Goal: Book appointment/travel/reservation

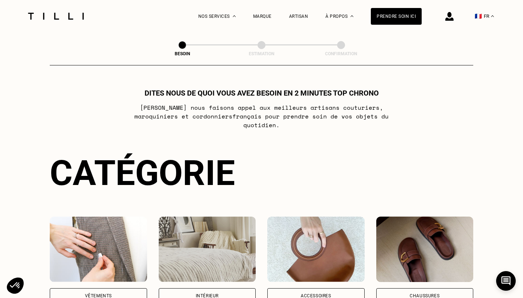
scroll to position [105, 0]
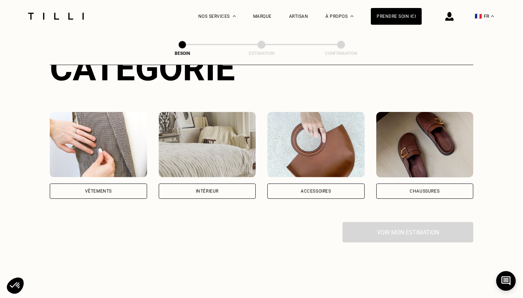
click at [117, 183] on div "Vêtements" at bounding box center [98, 190] width 97 height 15
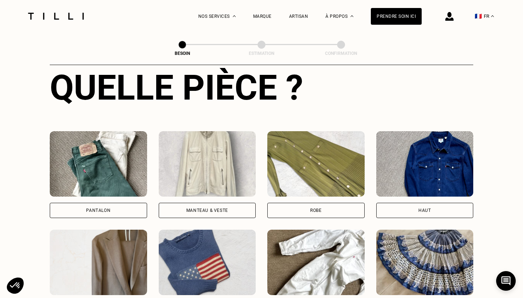
scroll to position [346, 0]
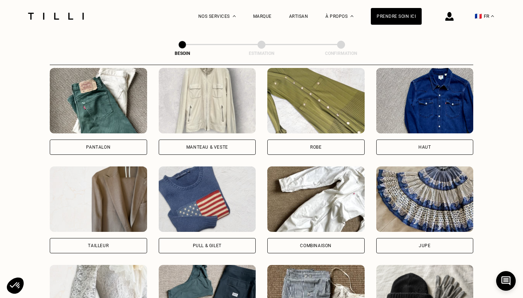
click at [109, 139] on div "Pantalon" at bounding box center [98, 146] width 97 height 15
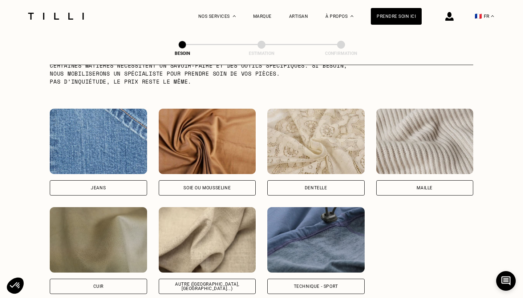
scroll to position [750, 0]
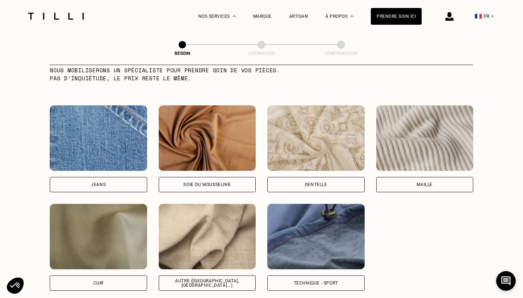
click at [192, 275] on div "Autre ([GEOGRAPHIC_DATA], [GEOGRAPHIC_DATA]...)" at bounding box center [207, 282] width 97 height 15
select select "FR"
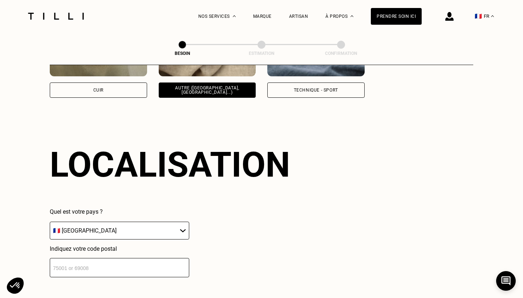
scroll to position [974, 0]
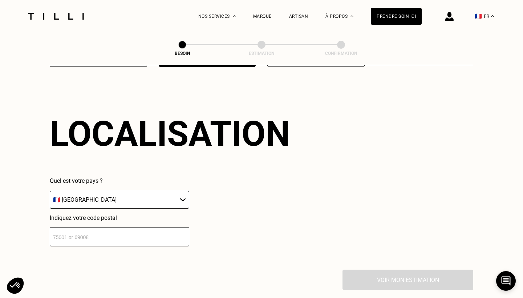
click at [136, 227] on input "number" at bounding box center [119, 236] width 139 height 19
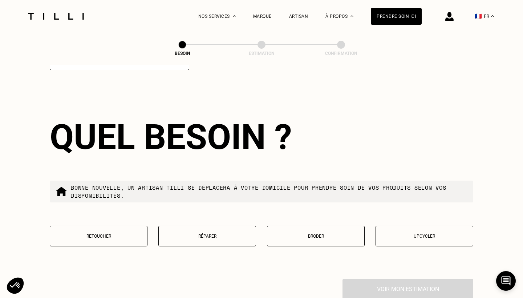
scroll to position [1155, 0]
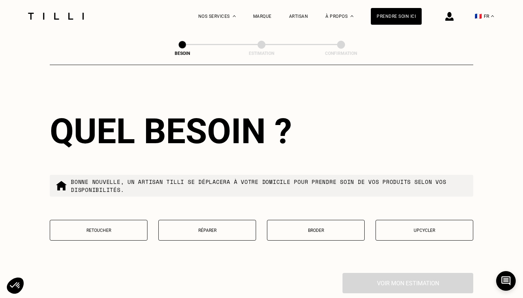
type input "59800"
click at [92, 228] on p "Retoucher" at bounding box center [99, 230] width 90 height 5
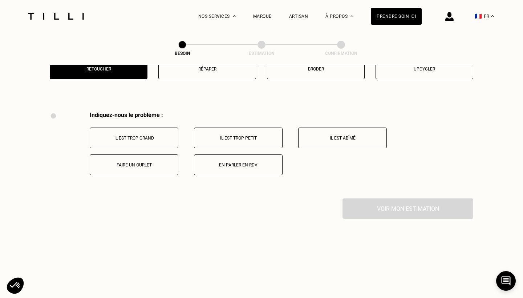
scroll to position [1341, 0]
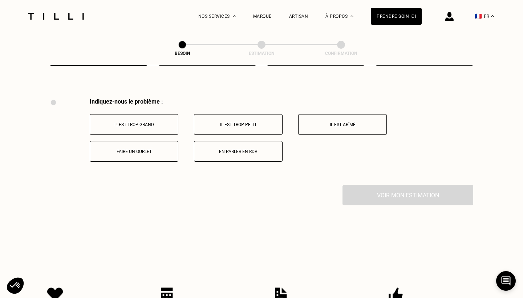
click at [152, 149] on button "Faire un ourlet" at bounding box center [134, 151] width 89 height 21
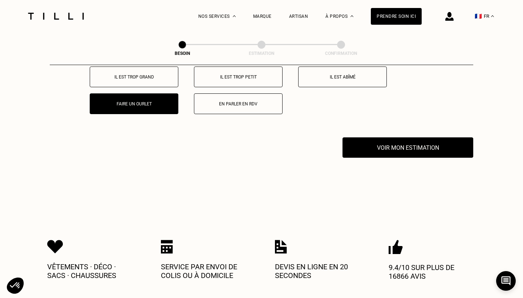
scroll to position [1364, 0]
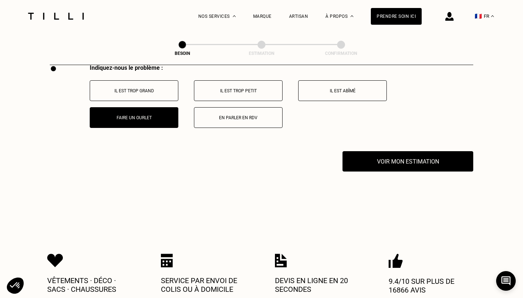
click at [366, 142] on div "Indiquez-nous le problème : Il est trop grand Il est trop petit Il est abîmé Fa…" at bounding box center [262, 107] width 424 height 87
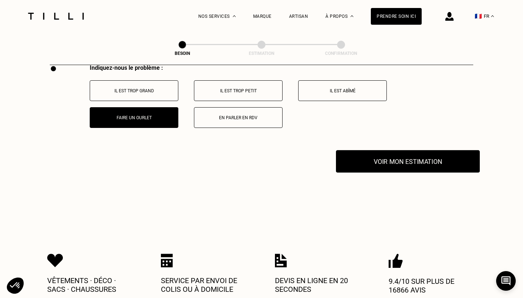
click at [367, 150] on button "Voir mon estimation" at bounding box center [408, 161] width 144 height 23
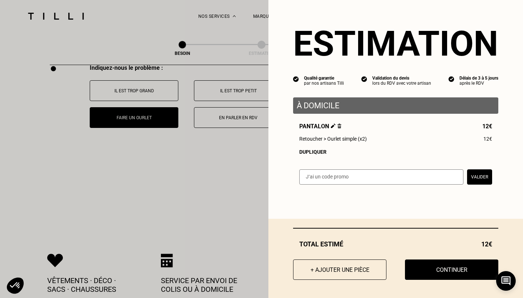
click at [320, 152] on div "Dupliquer" at bounding box center [395, 152] width 193 height 6
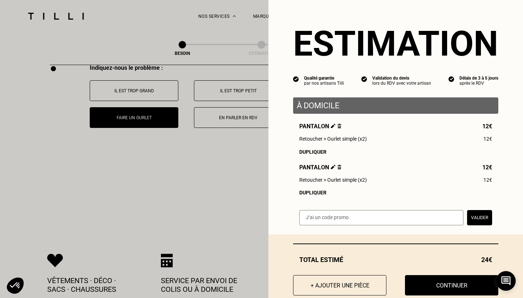
click at [313, 191] on div "Dupliquer" at bounding box center [395, 193] width 193 height 6
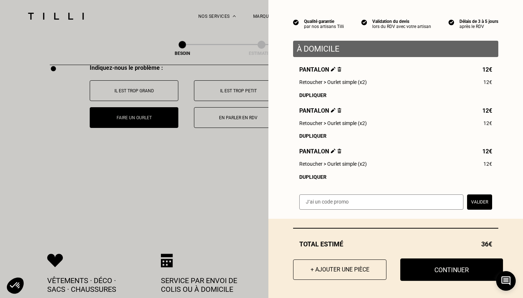
scroll to position [56, 0]
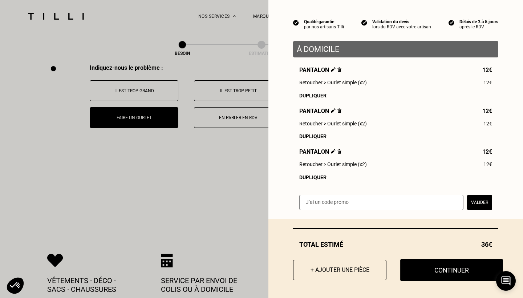
click at [438, 271] on button "Continuer" at bounding box center [451, 270] width 103 height 23
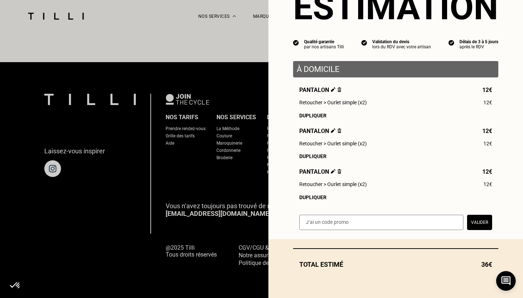
scroll to position [437, 0]
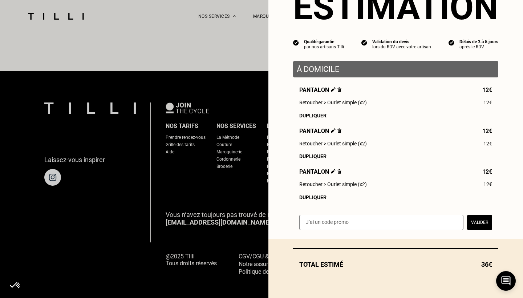
select select "FR"
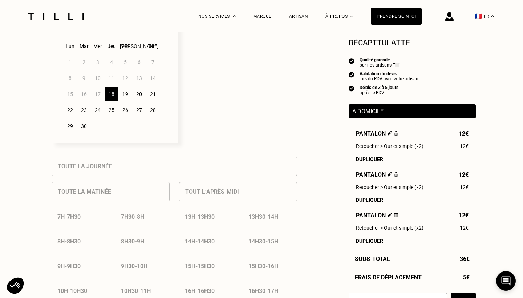
scroll to position [201, 0]
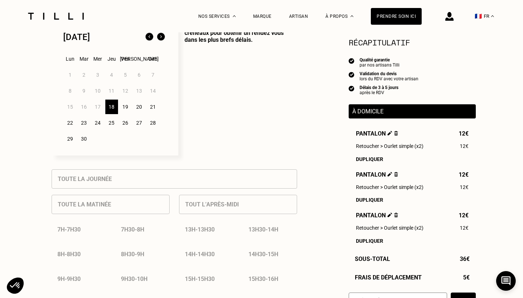
click at [134, 106] on div "20" at bounding box center [139, 107] width 13 height 15
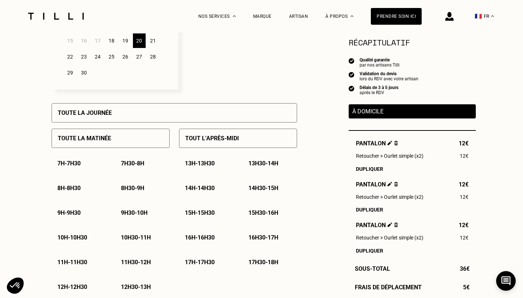
scroll to position [293, 0]
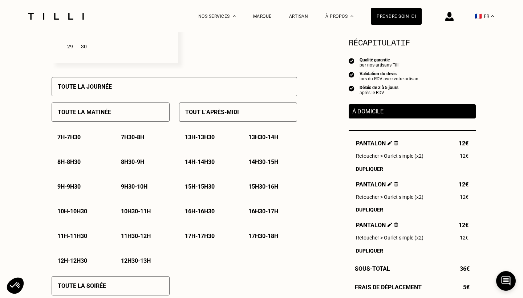
click at [250, 119] on div "Tout l’après-midi" at bounding box center [238, 111] width 118 height 19
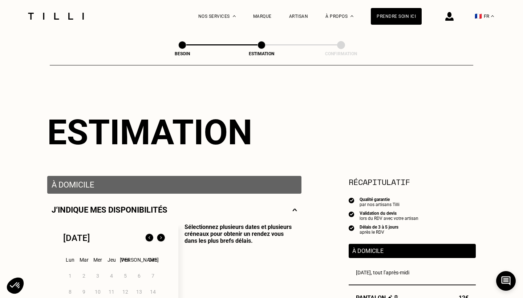
scroll to position [0, 0]
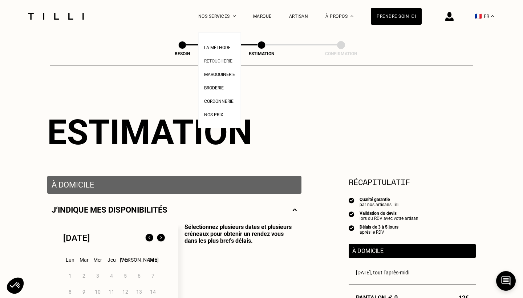
click at [216, 61] on span "Retoucherie" at bounding box center [218, 60] width 28 height 5
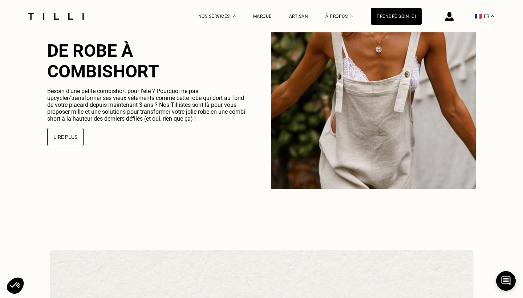
scroll to position [1742, 0]
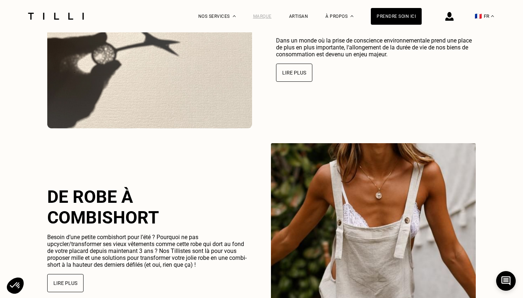
click at [270, 14] on div "Marque" at bounding box center [262, 16] width 19 height 5
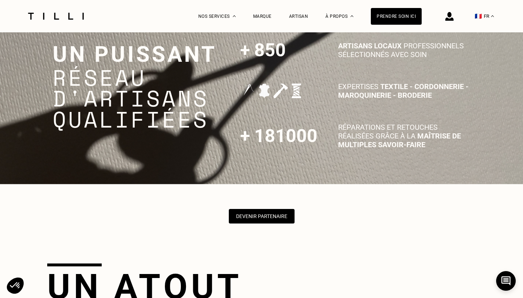
scroll to position [1699, 0]
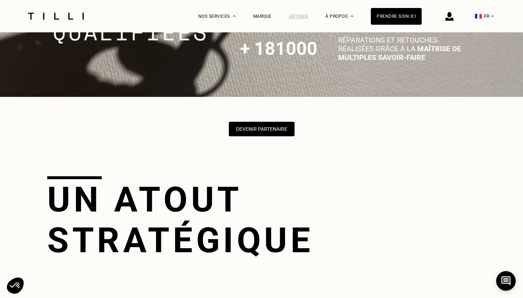
click at [303, 15] on div "Artisan" at bounding box center [298, 16] width 19 height 5
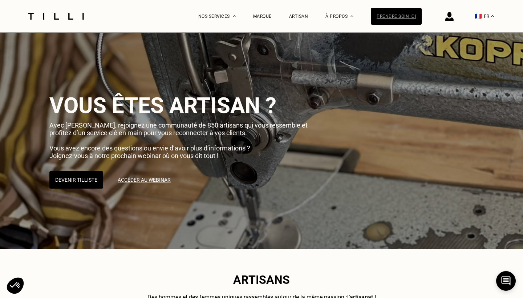
click at [393, 15] on div "Prendre soin ici" at bounding box center [396, 16] width 51 height 17
